Goal: Transaction & Acquisition: Subscribe to service/newsletter

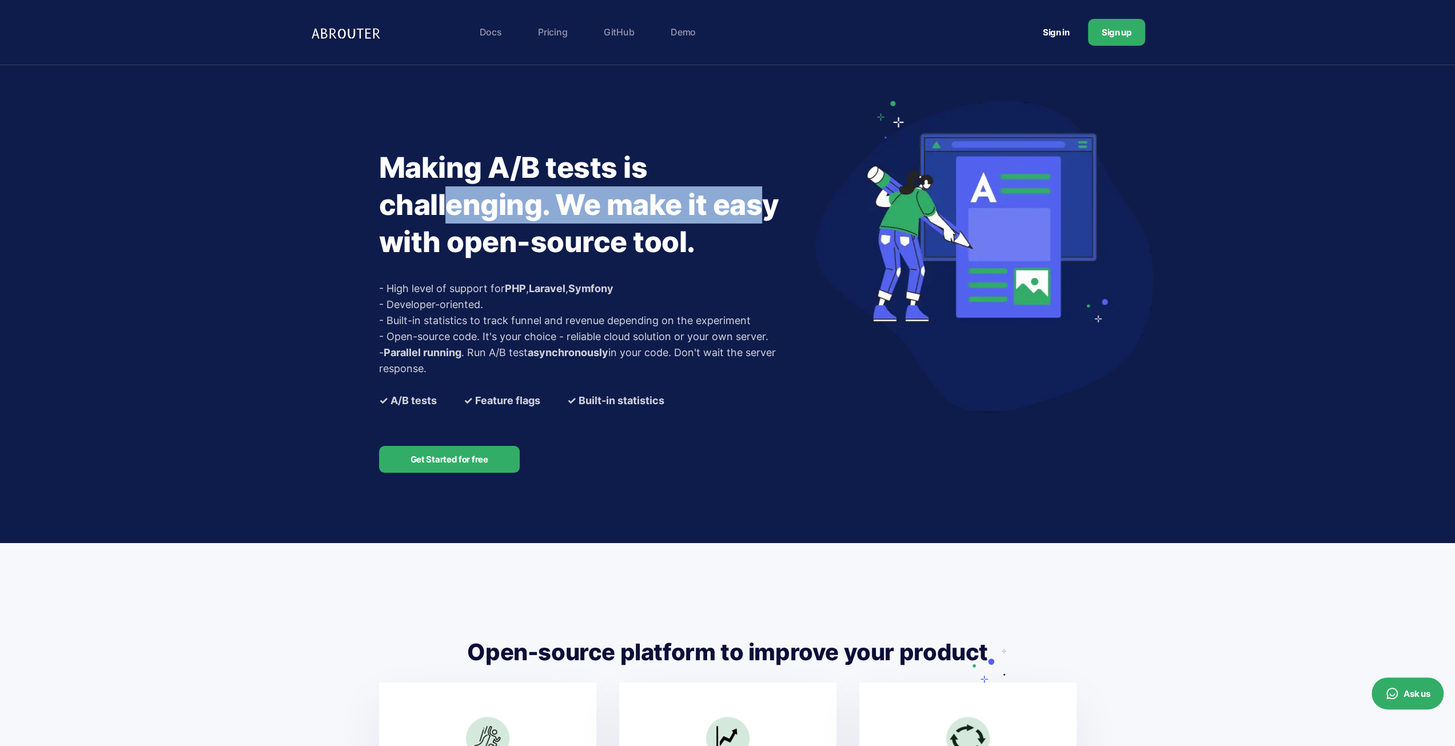
drag, startPoint x: 388, startPoint y: 172, endPoint x: 414, endPoint y: 213, distance: 48.9
click at [414, 213] on h1 "Making A/B tests is challenging. We make it easy with open-source tool." at bounding box center [593, 205] width 429 height 112
click at [569, 35] on link "Pricing" at bounding box center [552, 32] width 41 height 23
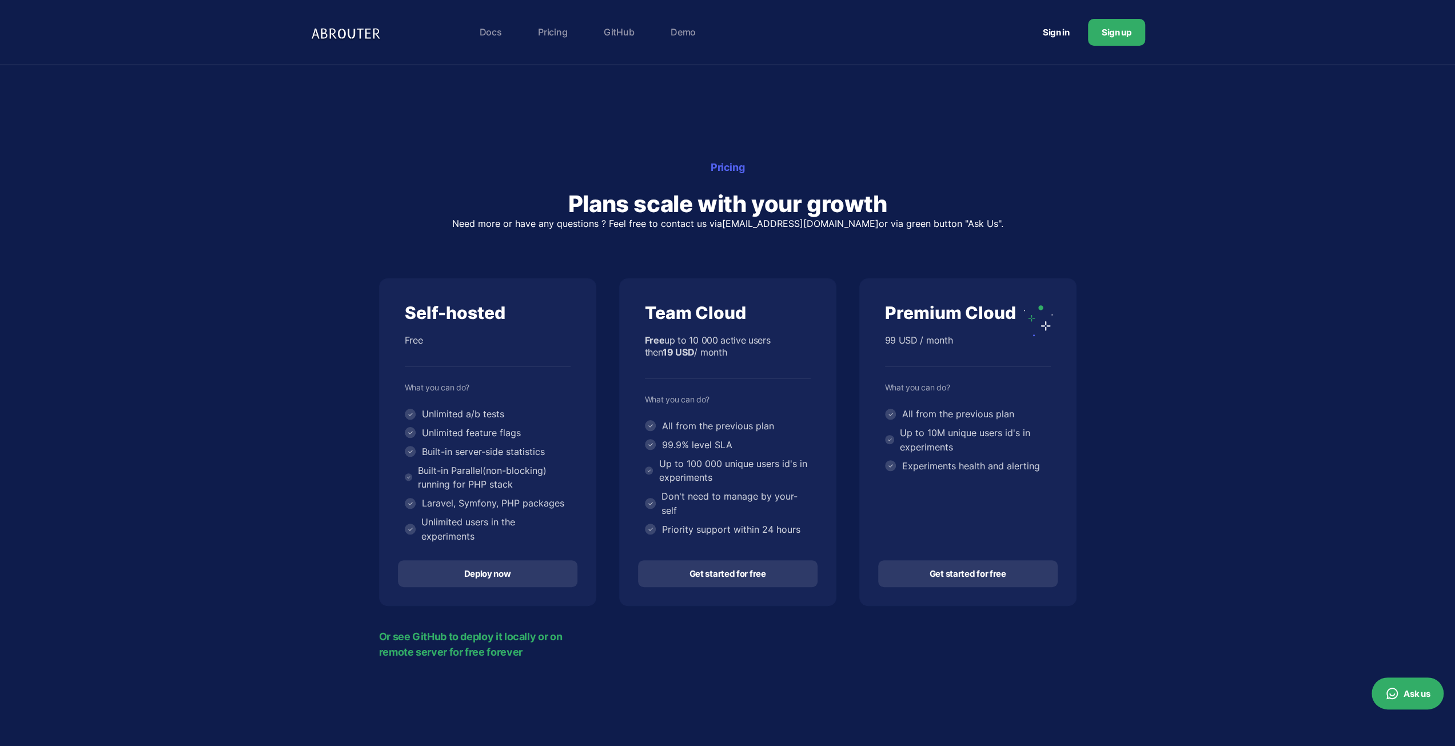
drag, startPoint x: 417, startPoint y: 413, endPoint x: 278, endPoint y: 482, distance: 155.3
click at [280, 483] on section "Pricing Plans scale with your growth Need more or have any questions ? Feel fre…" at bounding box center [727, 409] width 1455 height 689
click at [277, 481] on section "Pricing Plans scale with your growth Need more or have any questions ? Feel fre…" at bounding box center [727, 409] width 1455 height 689
